Goal: Information Seeking & Learning: Learn about a topic

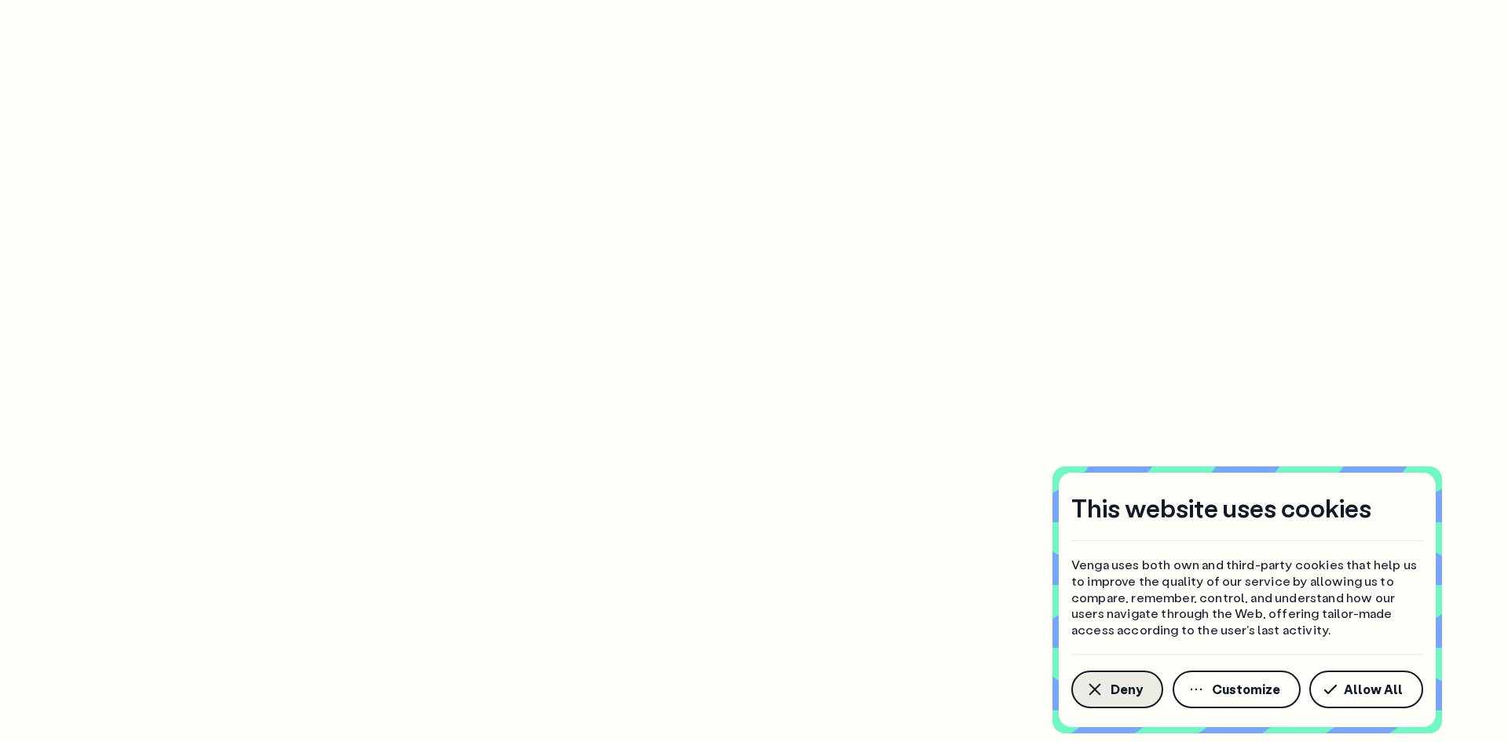
click at [1112, 694] on span "Deny" at bounding box center [1127, 689] width 32 height 13
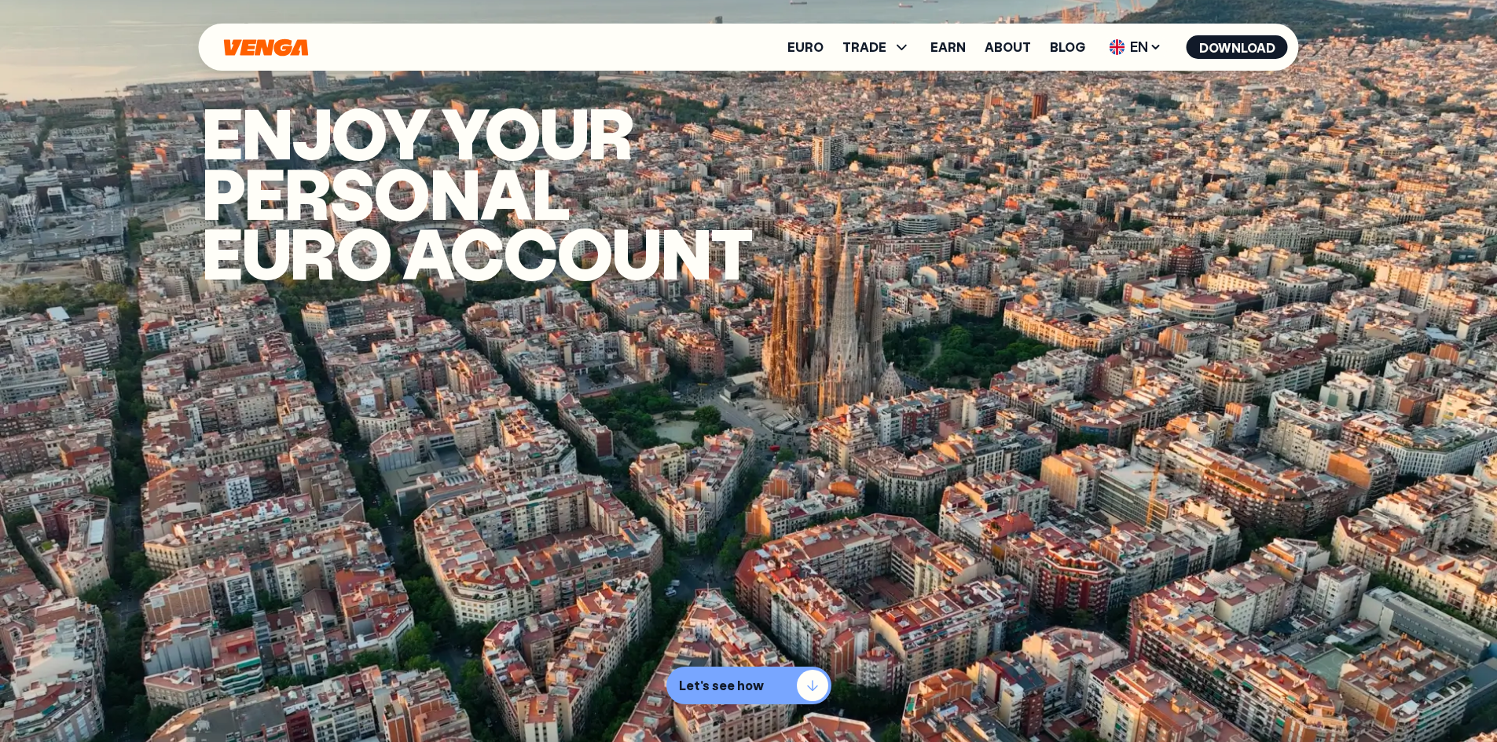
click at [724, 683] on p "Let's see how" at bounding box center [721, 686] width 85 height 16
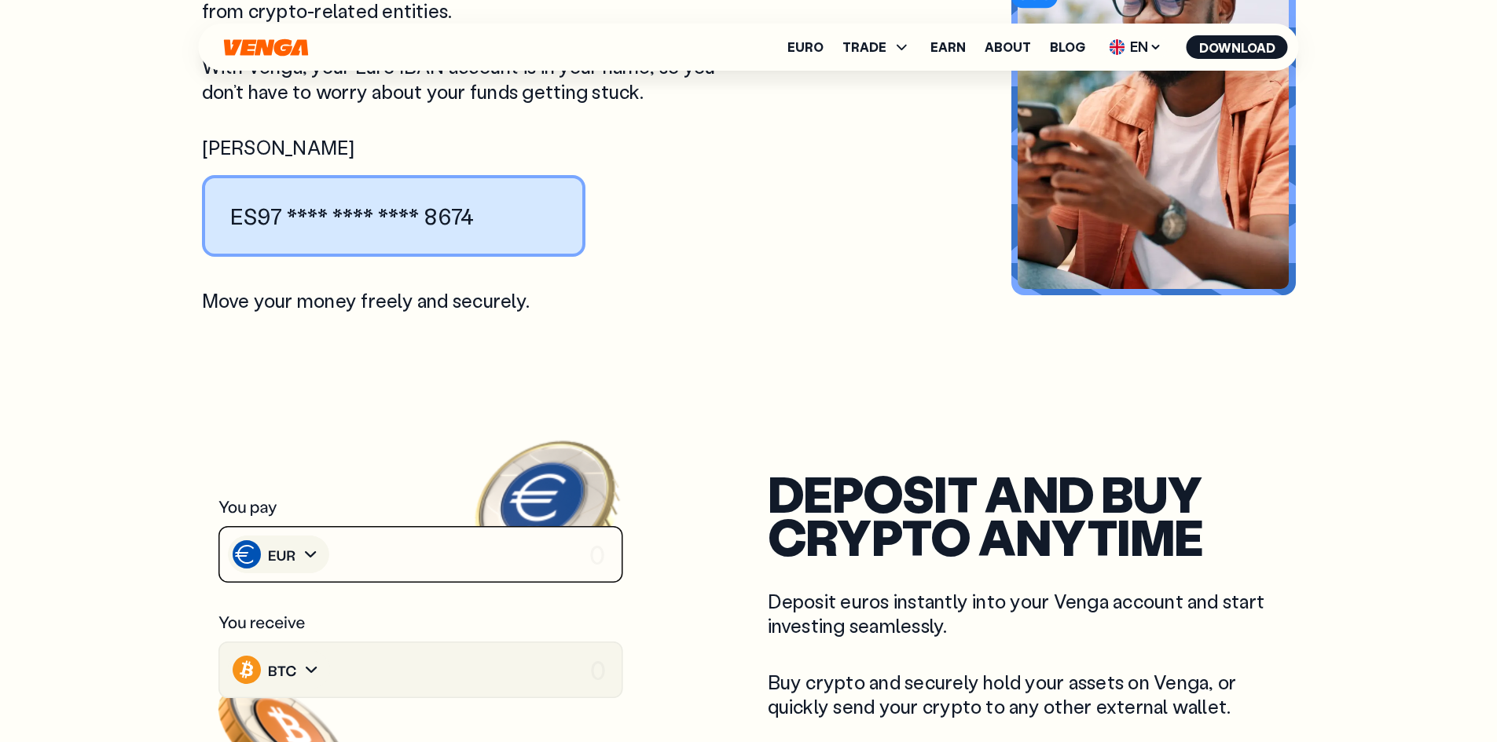
scroll to position [2069, 0]
click at [476, 539] on icon at bounding box center [420, 553] width 407 height 59
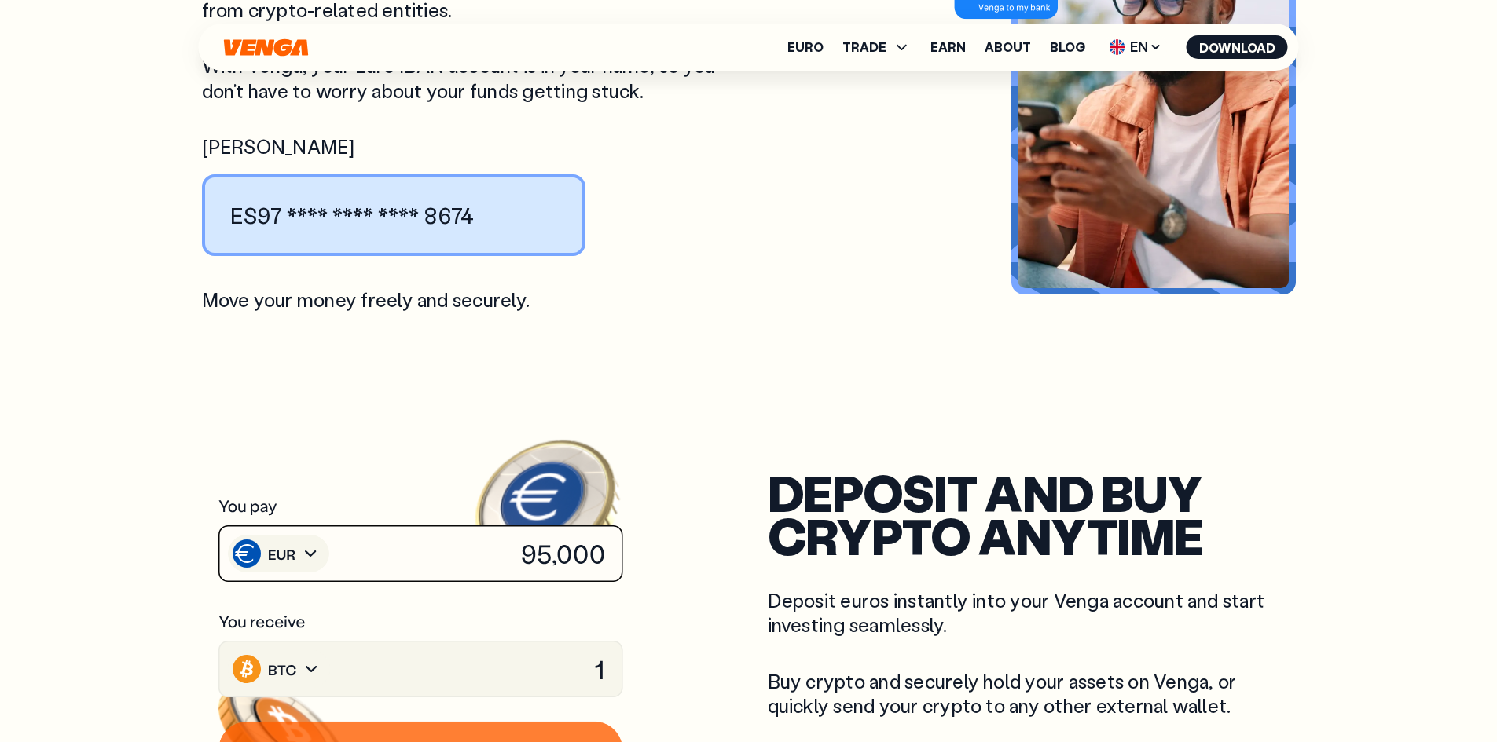
click at [316, 528] on image at bounding box center [284, 503] width 154 height 141
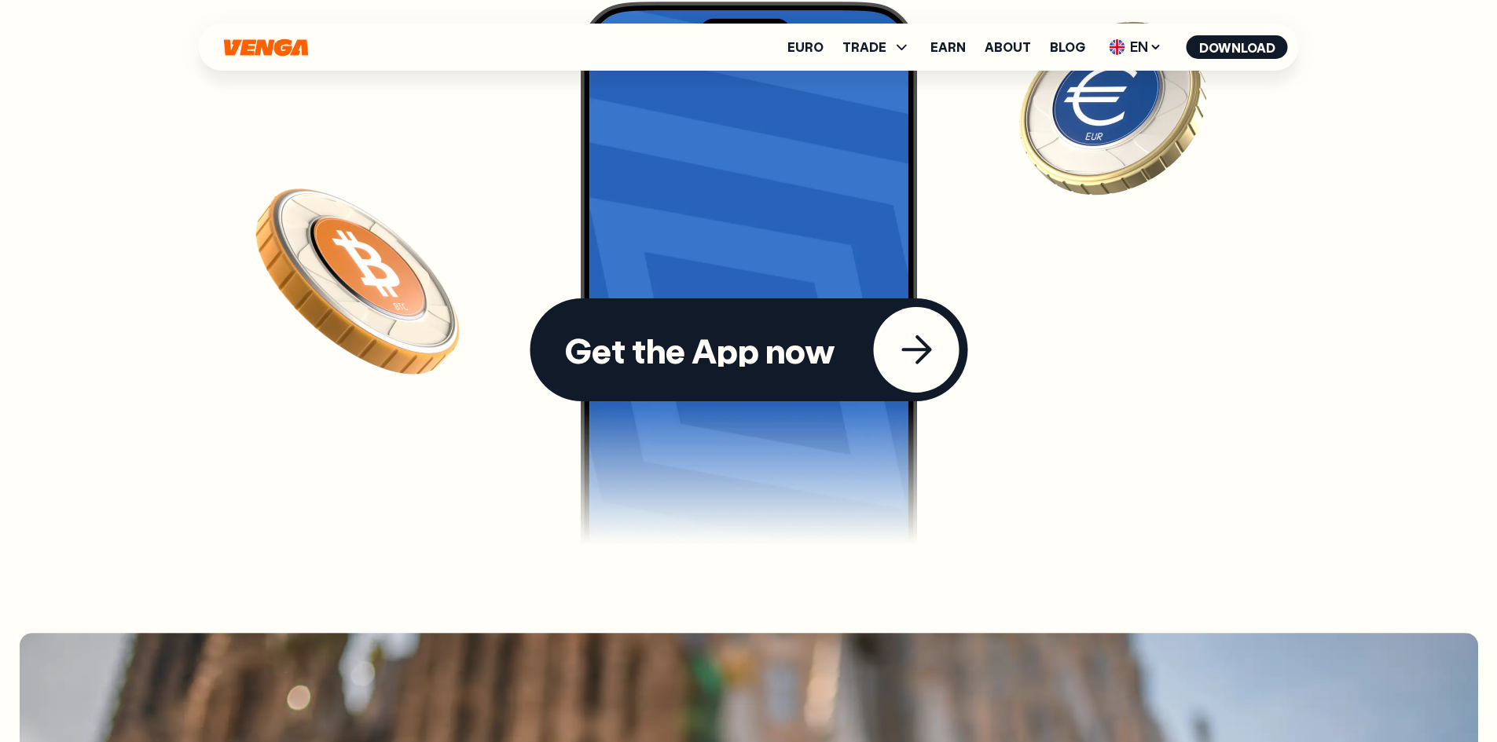
scroll to position [4568, 0]
click at [771, 332] on div "Get the App now" at bounding box center [699, 349] width 271 height 34
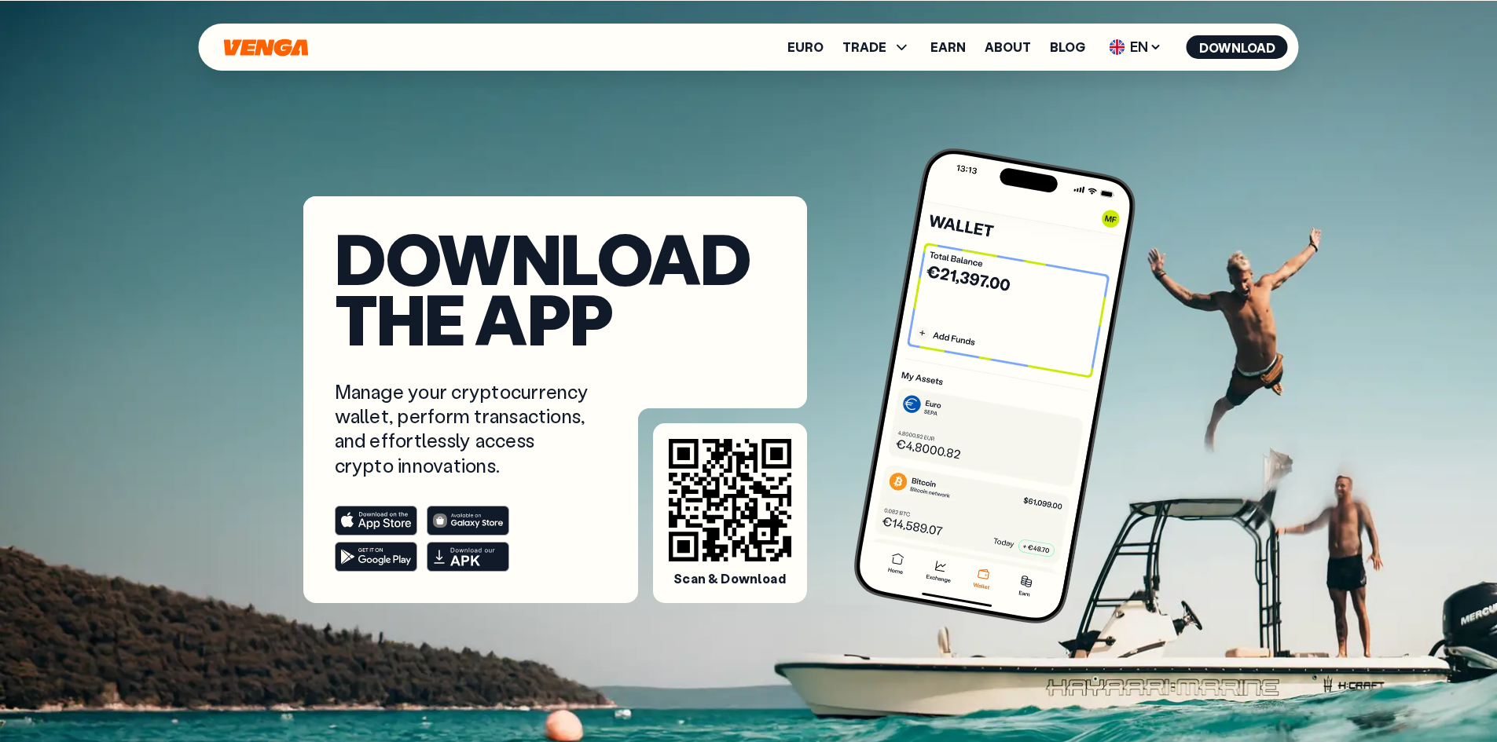
click at [240, 56] on icon "Home" at bounding box center [266, 47] width 88 height 18
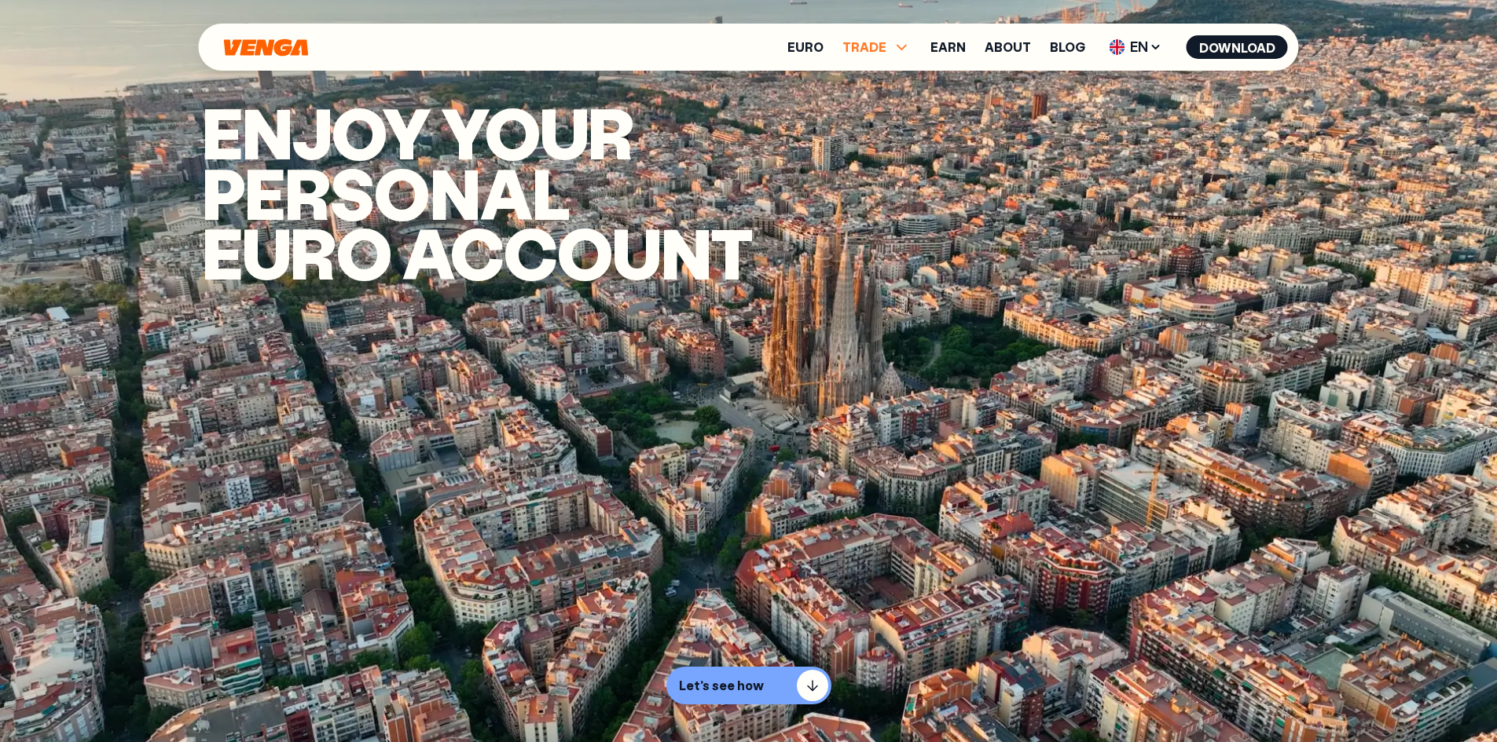
click at [895, 48] on span "TRADE" at bounding box center [876, 47] width 69 height 19
click at [809, 44] on link "Euro" at bounding box center [805, 47] width 36 height 13
